Goal: Find specific page/section

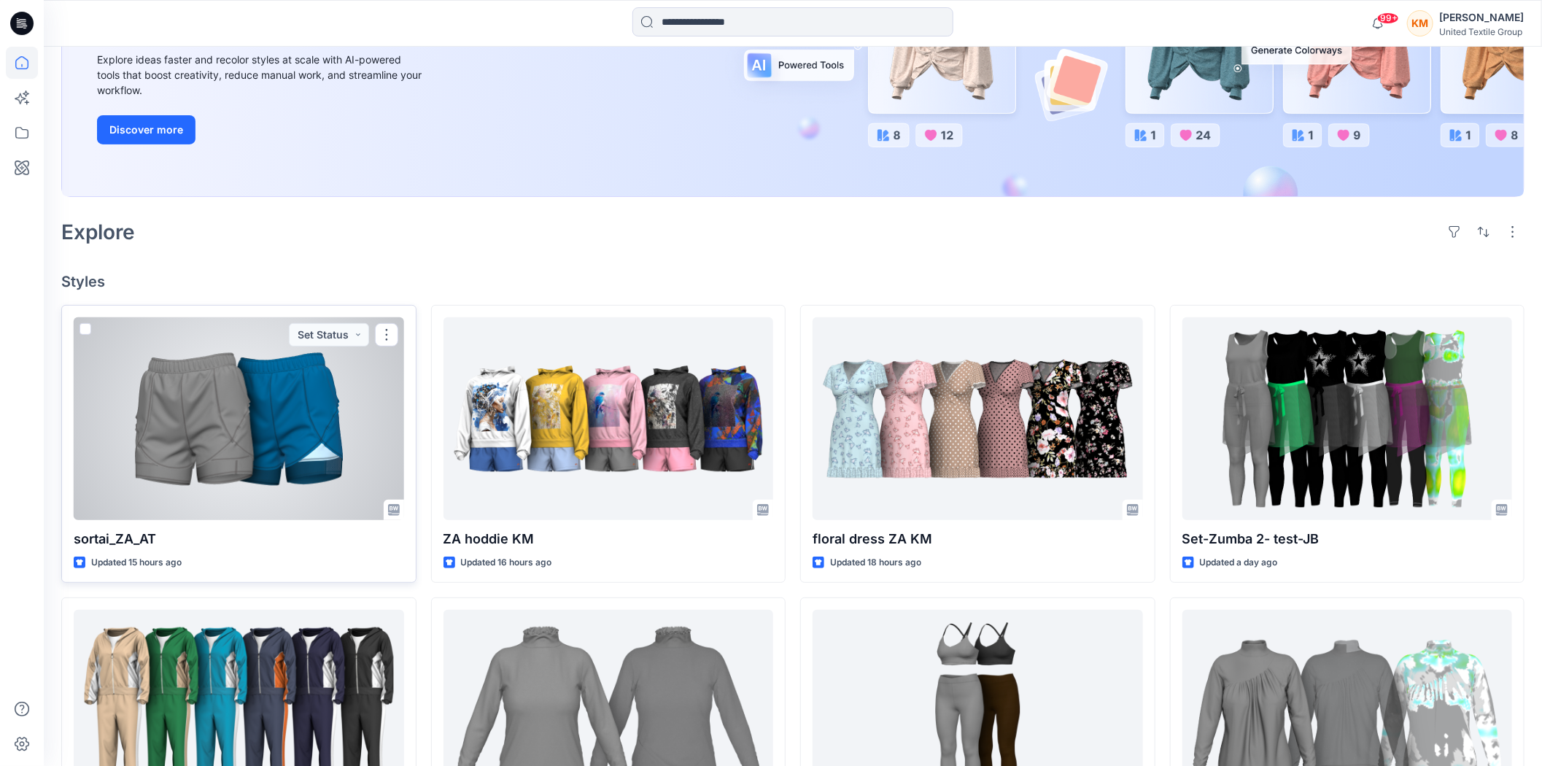
scroll to position [324, 0]
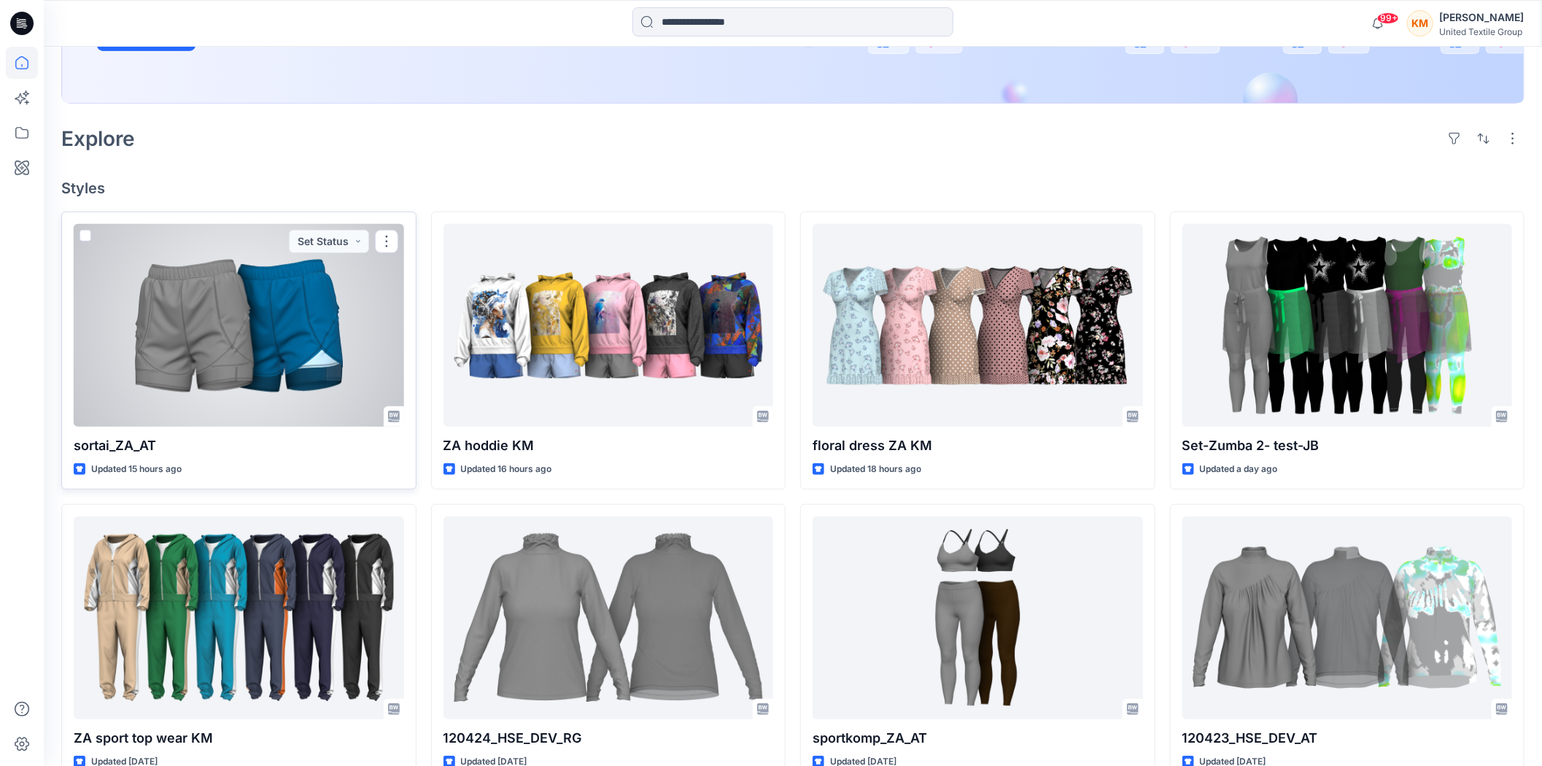
click at [253, 324] on div at bounding box center [239, 325] width 330 height 203
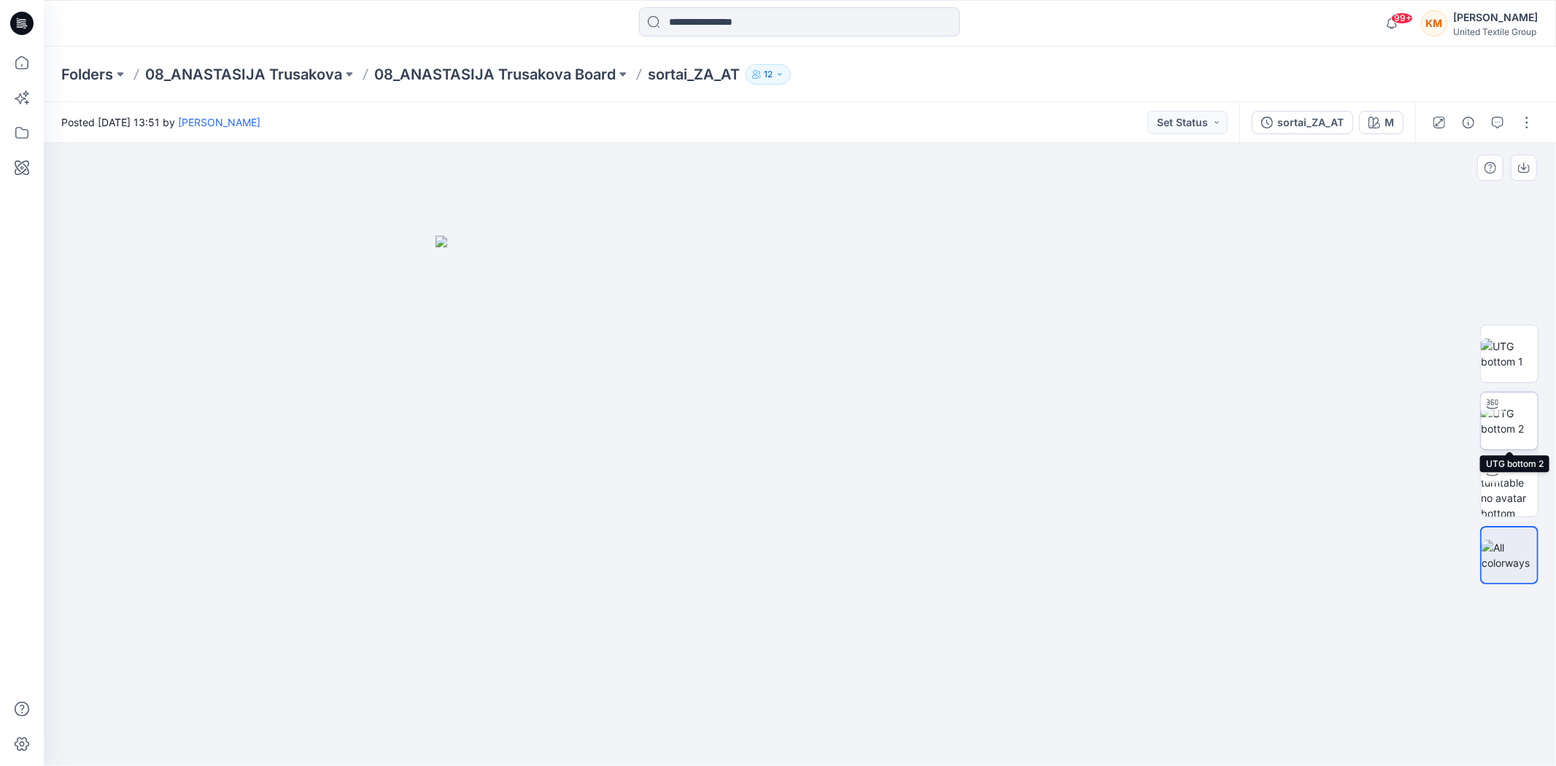
click at [1507, 412] on img at bounding box center [1508, 420] width 57 height 31
drag, startPoint x: 928, startPoint y: 737, endPoint x: 1015, endPoint y: 719, distance: 88.5
click at [19, 55] on icon at bounding box center [22, 63] width 32 height 32
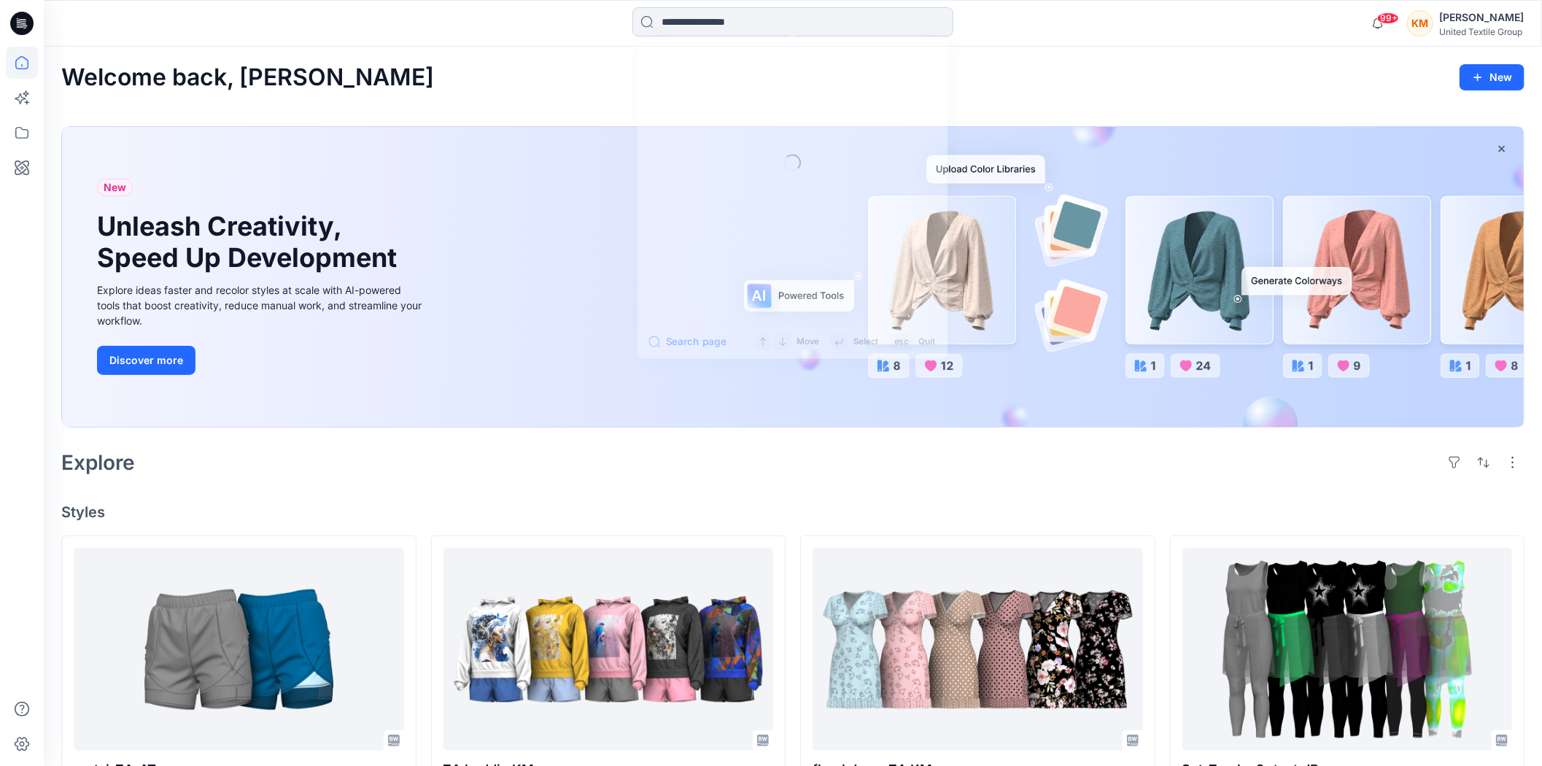
click at [679, 22] on input at bounding box center [792, 21] width 321 height 29
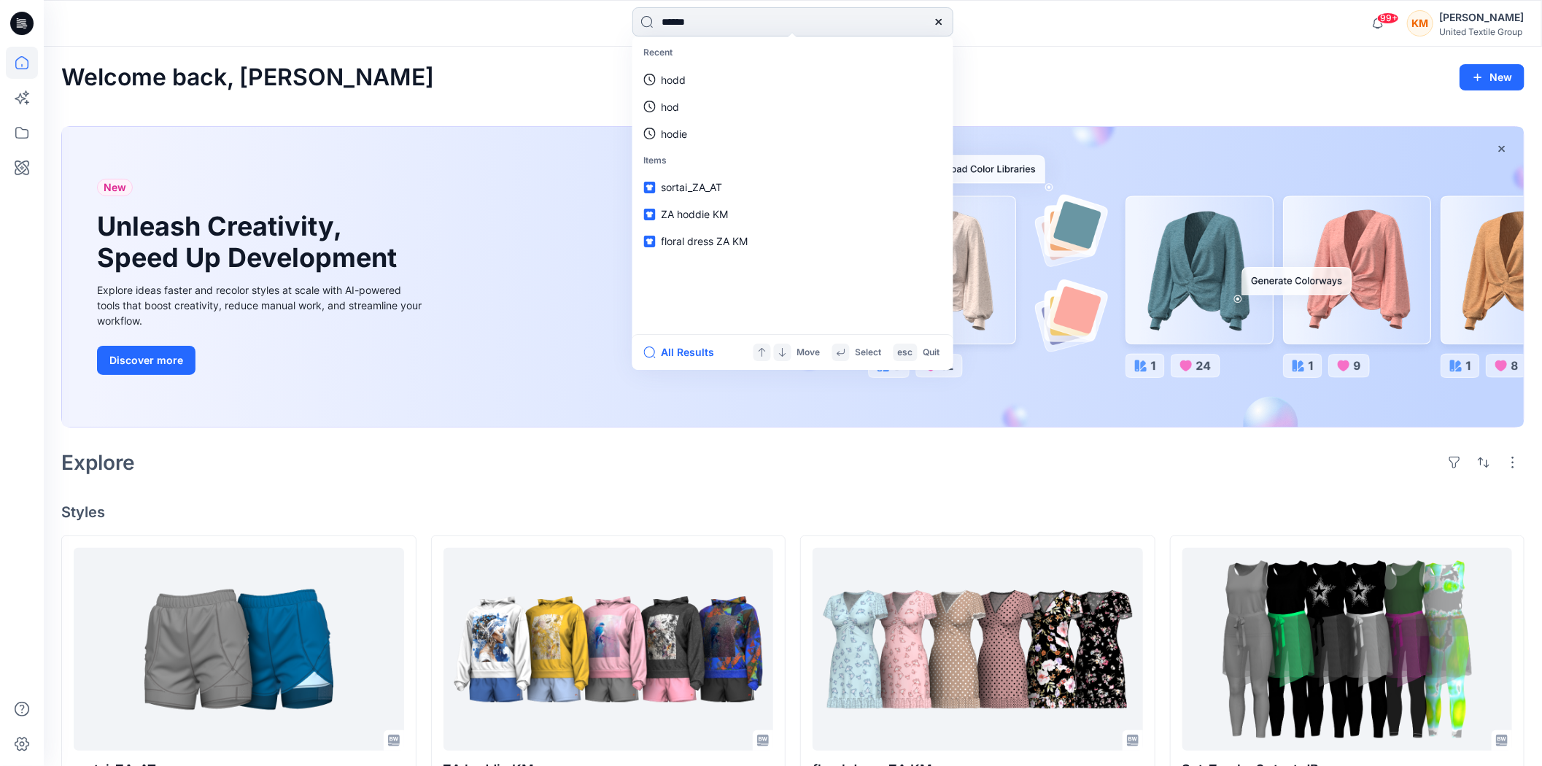
type input "******"
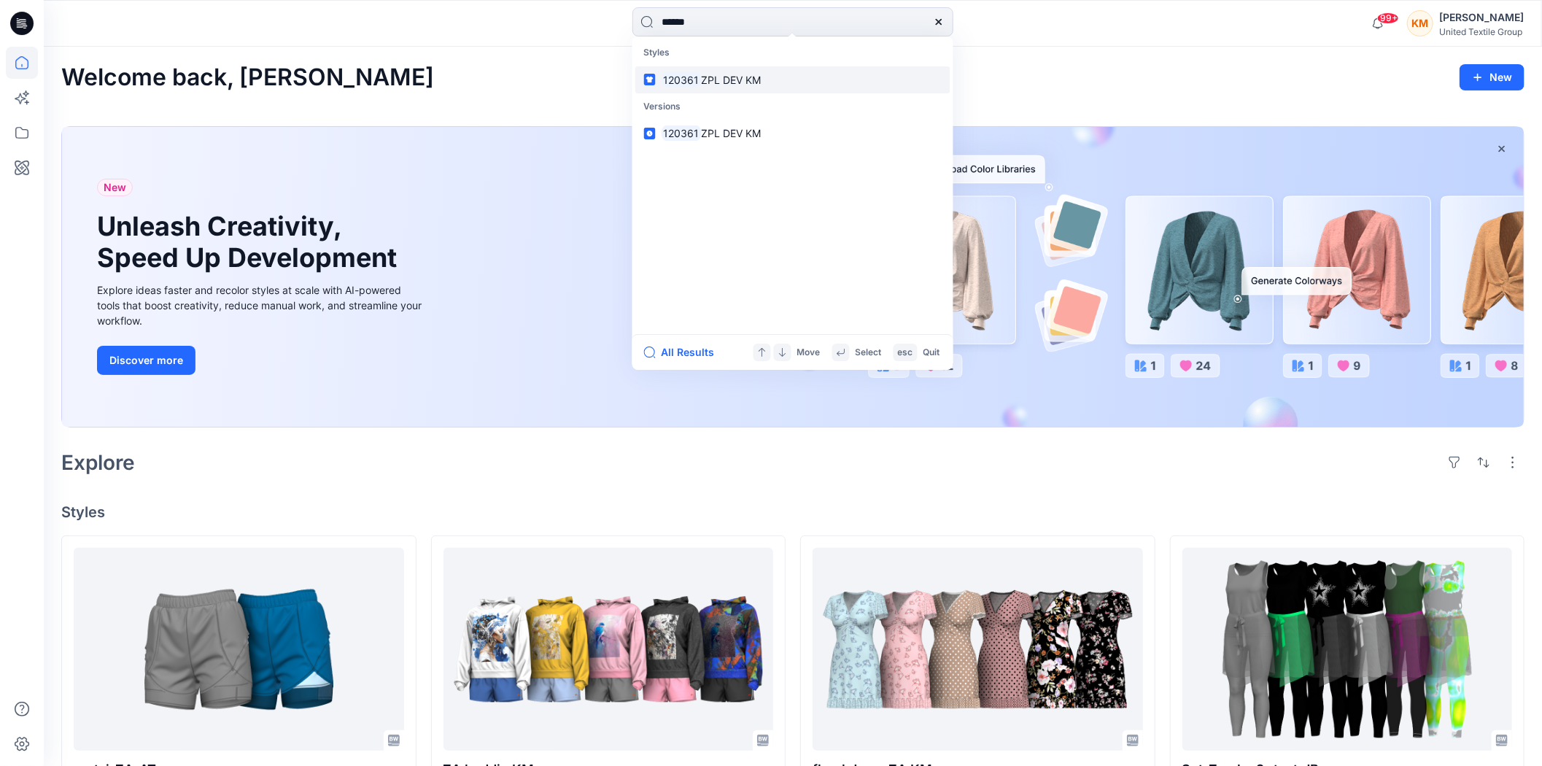
click at [737, 75] on span "ZPL DEV KM" at bounding box center [731, 80] width 60 height 12
